Goal: Find specific page/section: Find specific page/section

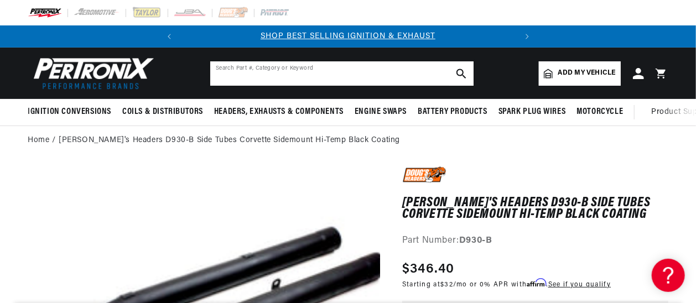
click at [297, 74] on input "text" at bounding box center [341, 73] width 263 height 24
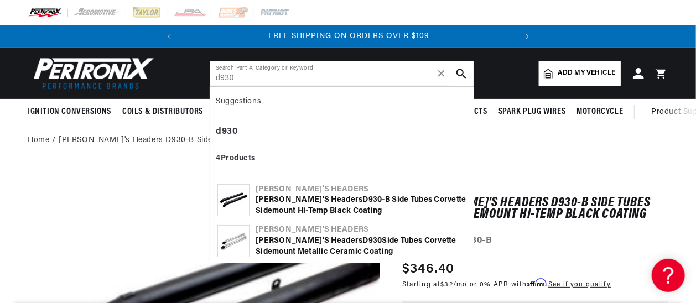
scroll to position [0, 335]
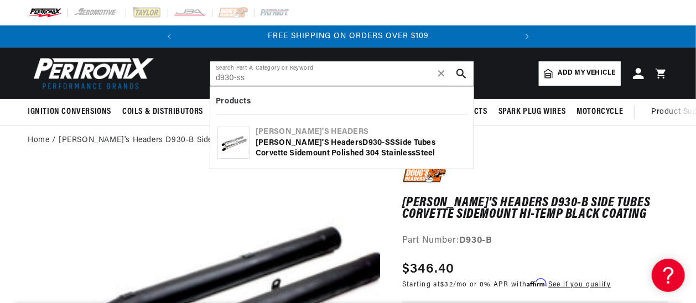
type input "d930-ss"
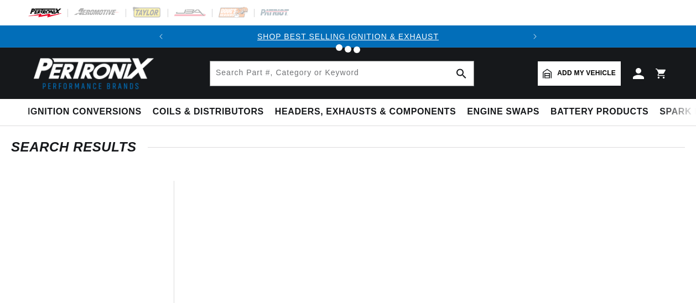
type input "d930-ss"
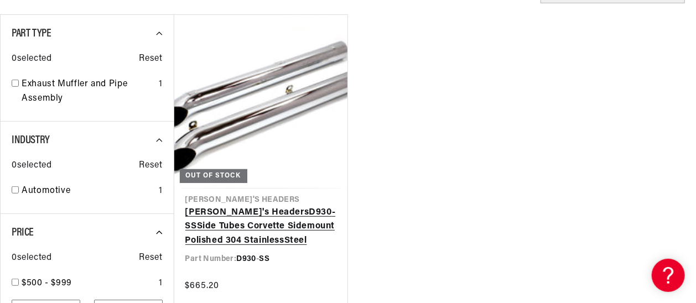
scroll to position [221, 0]
